Goal: Task Accomplishment & Management: Manage account settings

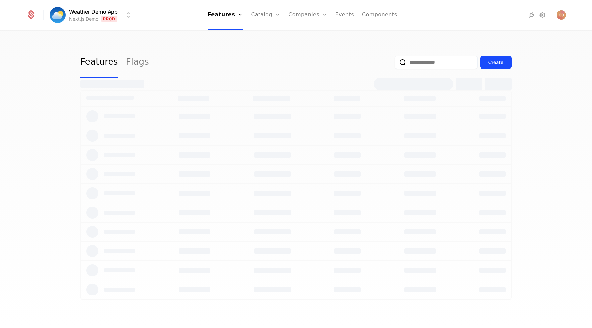
select select "***"
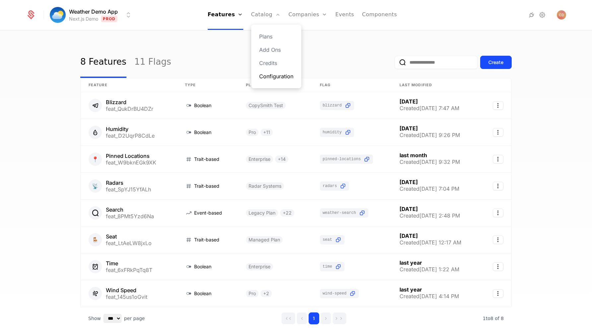
click at [269, 77] on link "Configuration" at bounding box center [276, 76] width 34 height 8
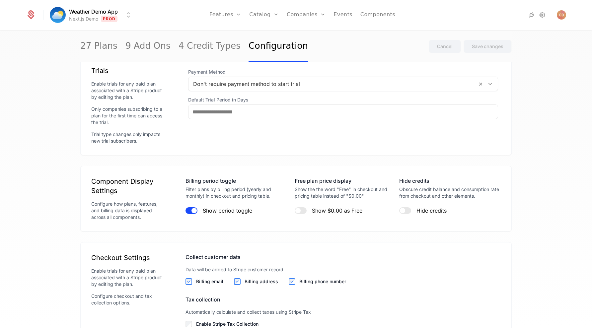
scroll to position [692, 0]
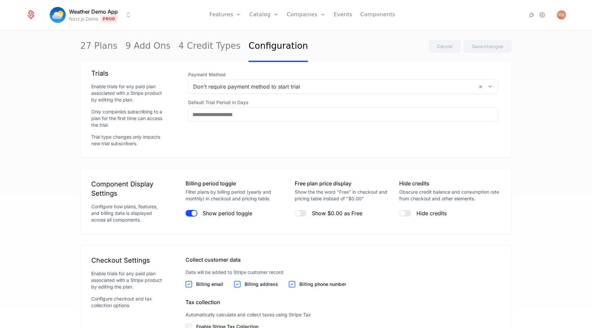
click at [422, 215] on label "Hide credits" at bounding box center [431, 213] width 30 height 7
click at [411, 215] on button "Hide credits" at bounding box center [405, 213] width 12 height 7
click at [489, 50] on button "Save changes" at bounding box center [487, 46] width 48 height 13
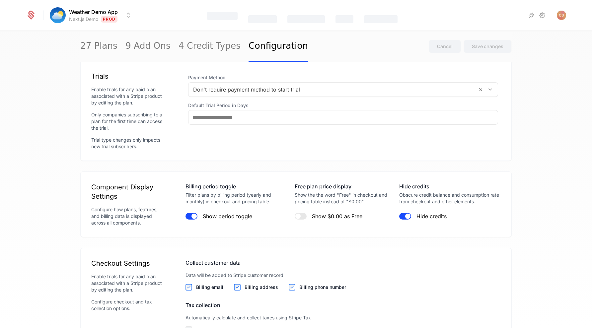
scroll to position [686, 0]
